Goal: Check status: Check status

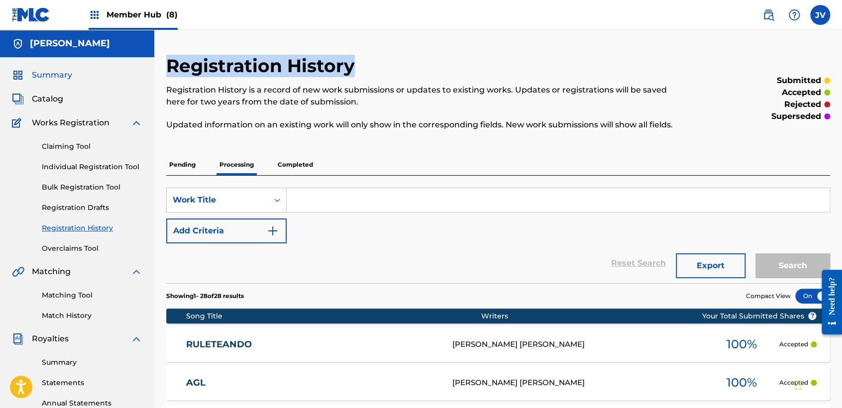
click at [45, 78] on span "Summary" at bounding box center [52, 75] width 40 height 12
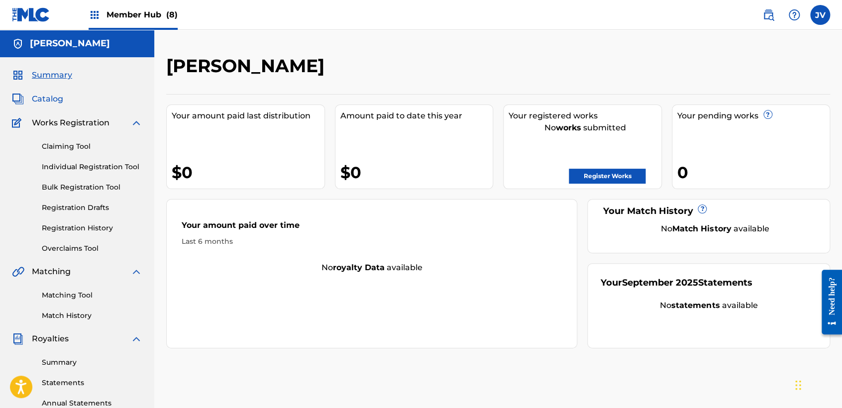
click at [55, 102] on span "Catalog" at bounding box center [47, 99] width 31 height 12
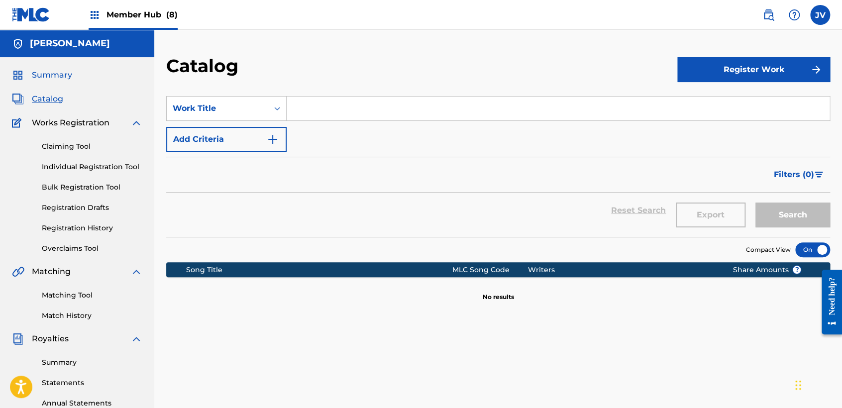
click at [60, 75] on span "Summary" at bounding box center [52, 75] width 40 height 12
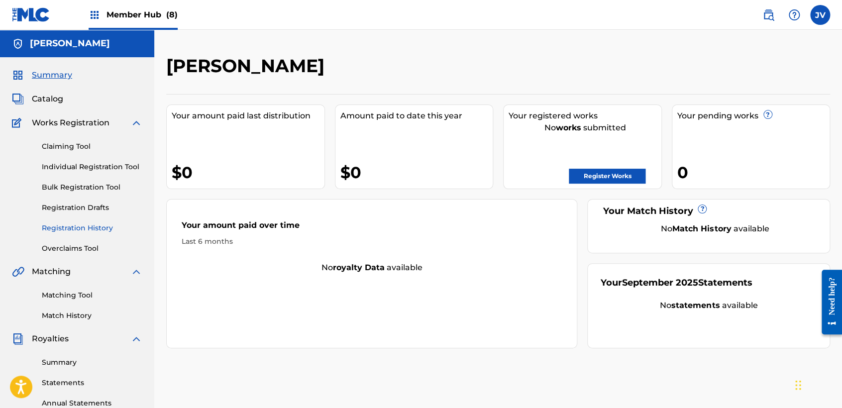
click at [80, 228] on link "Registration History" at bounding box center [92, 228] width 101 height 10
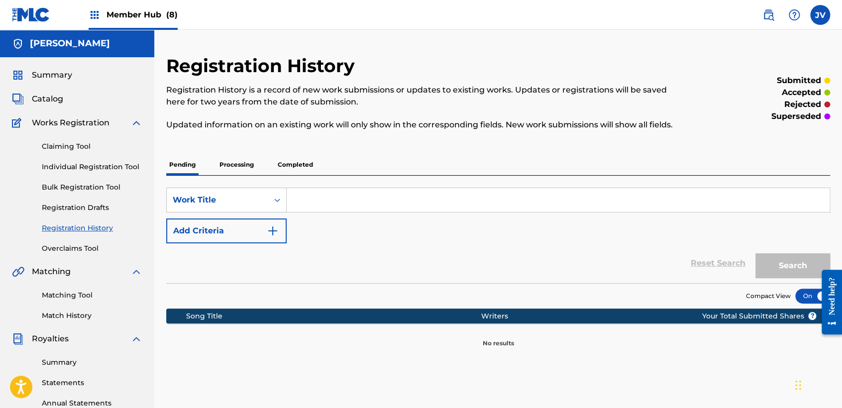
click at [236, 161] on p "Processing" at bounding box center [237, 164] width 40 height 21
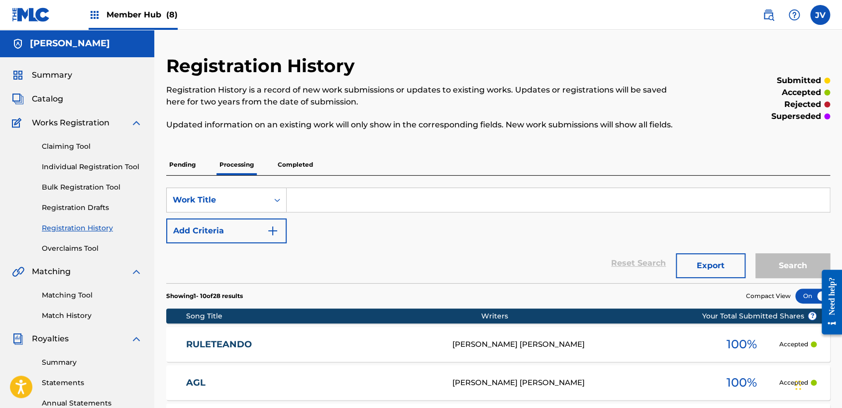
click at [395, 149] on div "Registration History Registration History is a record of new work submissions o…" at bounding box center [498, 414] width 664 height 719
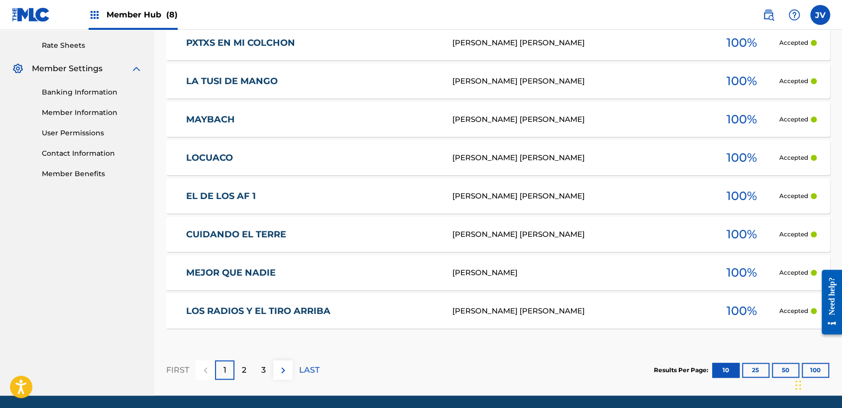
scroll to position [413, 0]
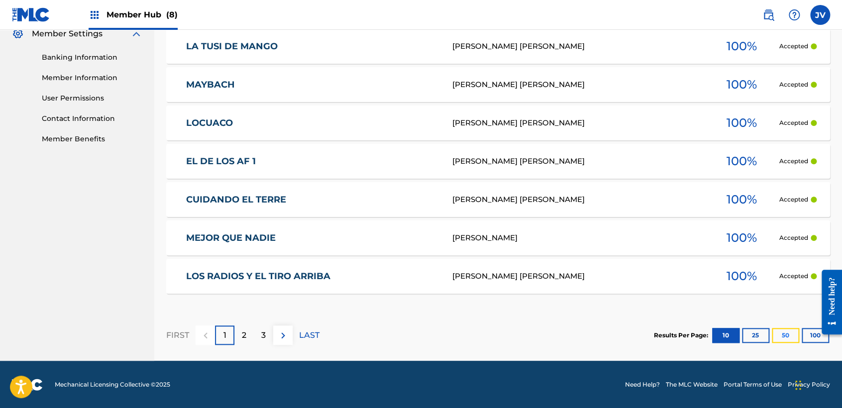
click at [785, 338] on button "50" at bounding box center [785, 335] width 27 height 15
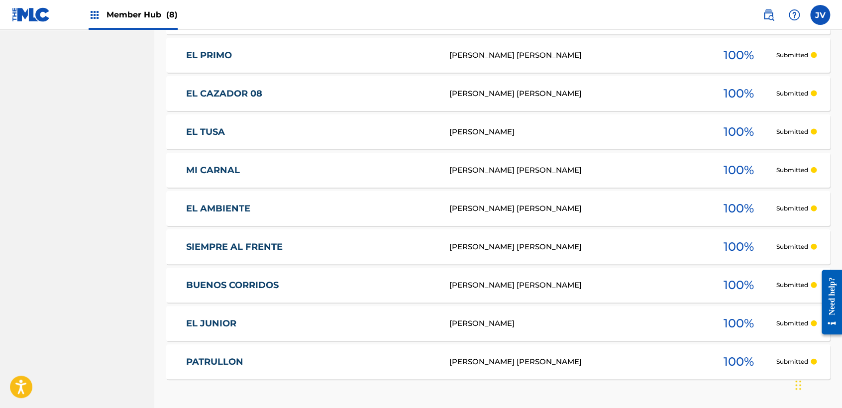
scroll to position [1099, 0]
